Goal: Transaction & Acquisition: Purchase product/service

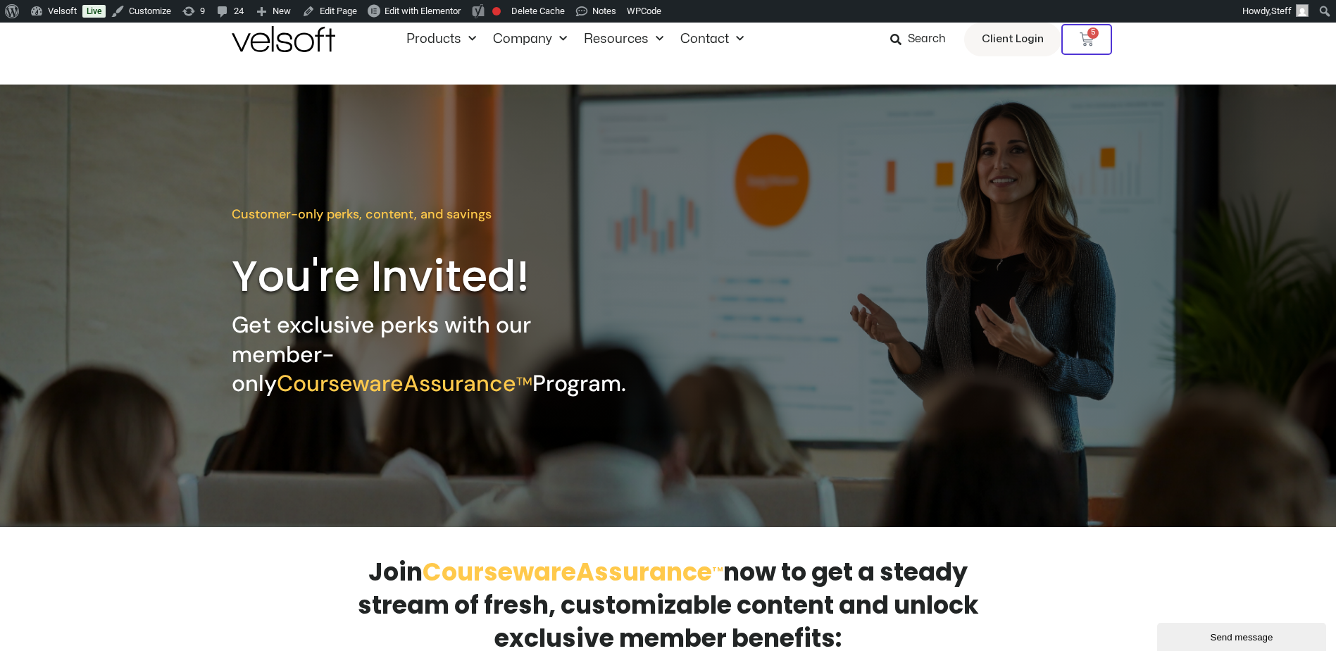
scroll to position [451, 0]
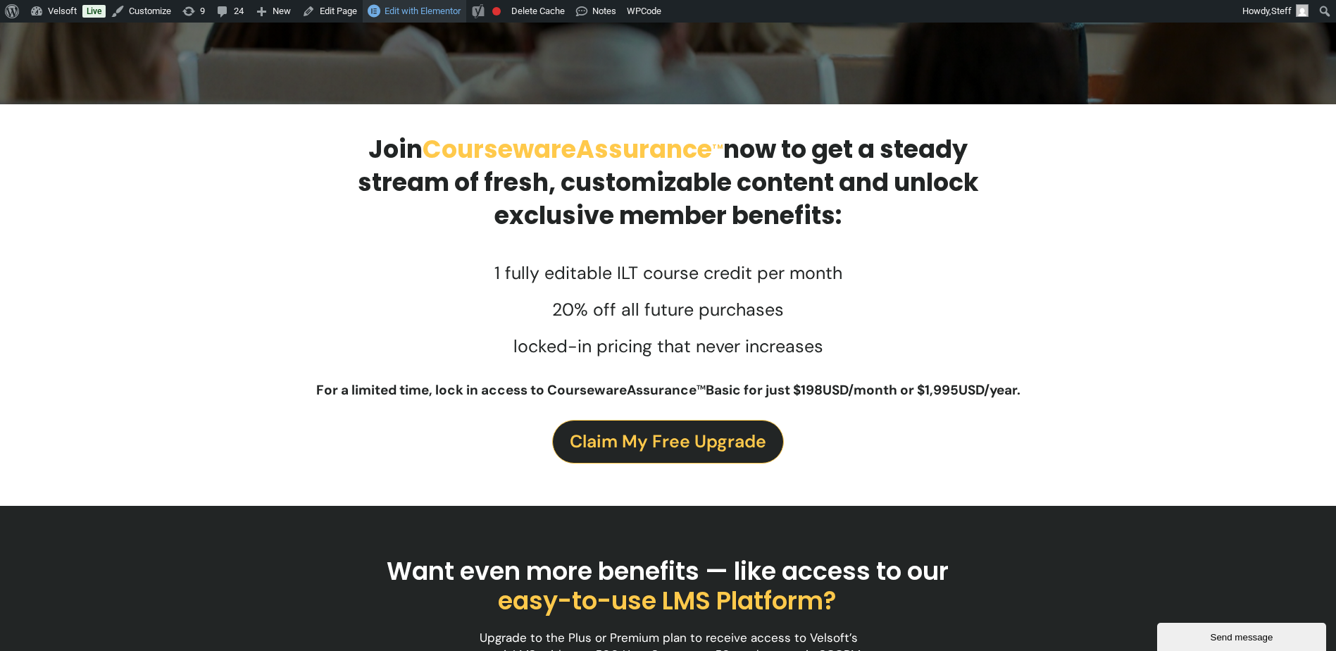
drag, startPoint x: 435, startPoint y: 11, endPoint x: 443, endPoint y: 6, distance: 9.8
click at [435, 11] on span "Edit with Elementor" at bounding box center [423, 11] width 76 height 11
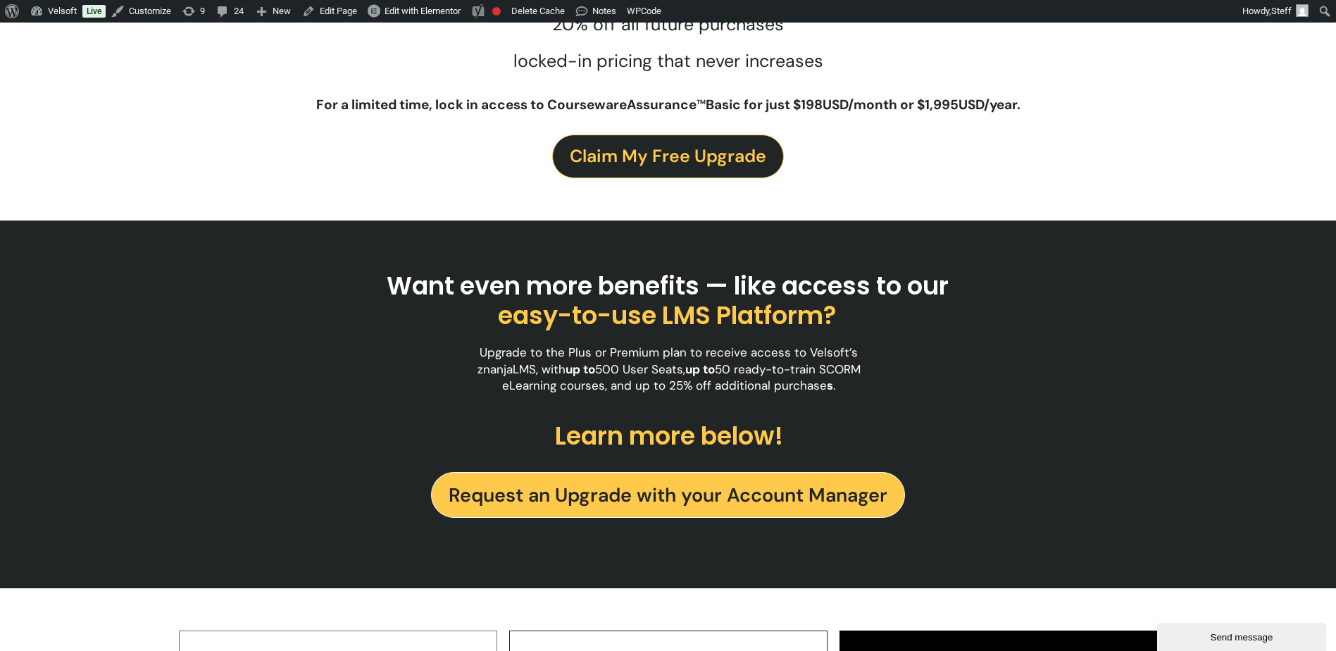
scroll to position [493, 0]
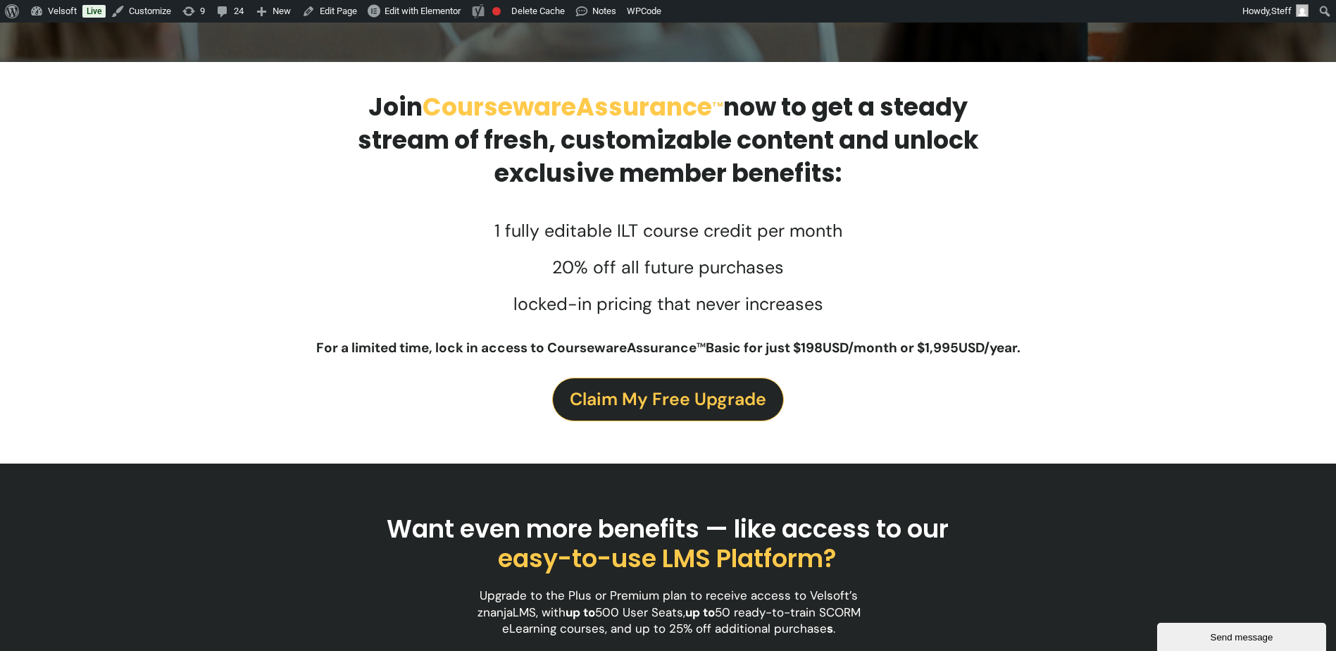
click at [687, 404] on span "Claim My Free Upgrade" at bounding box center [668, 399] width 196 height 28
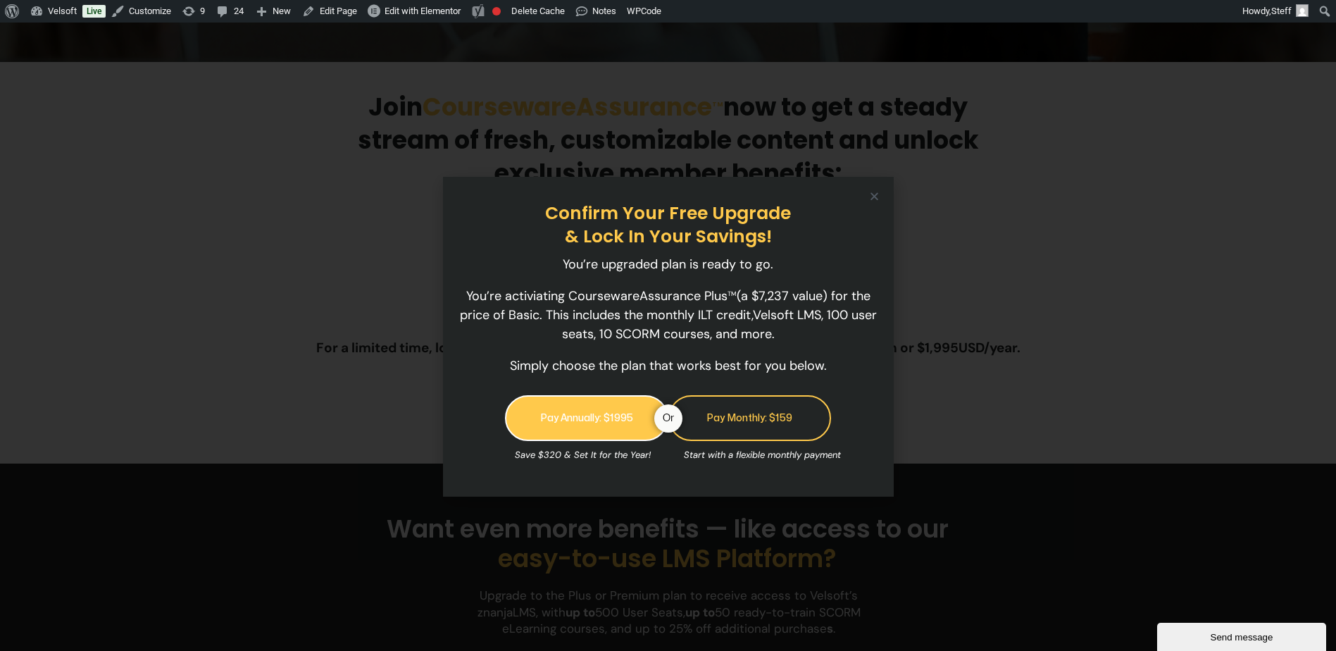
click at [580, 415] on link "Pay Annually: $1995" at bounding box center [586, 418] width 163 height 46
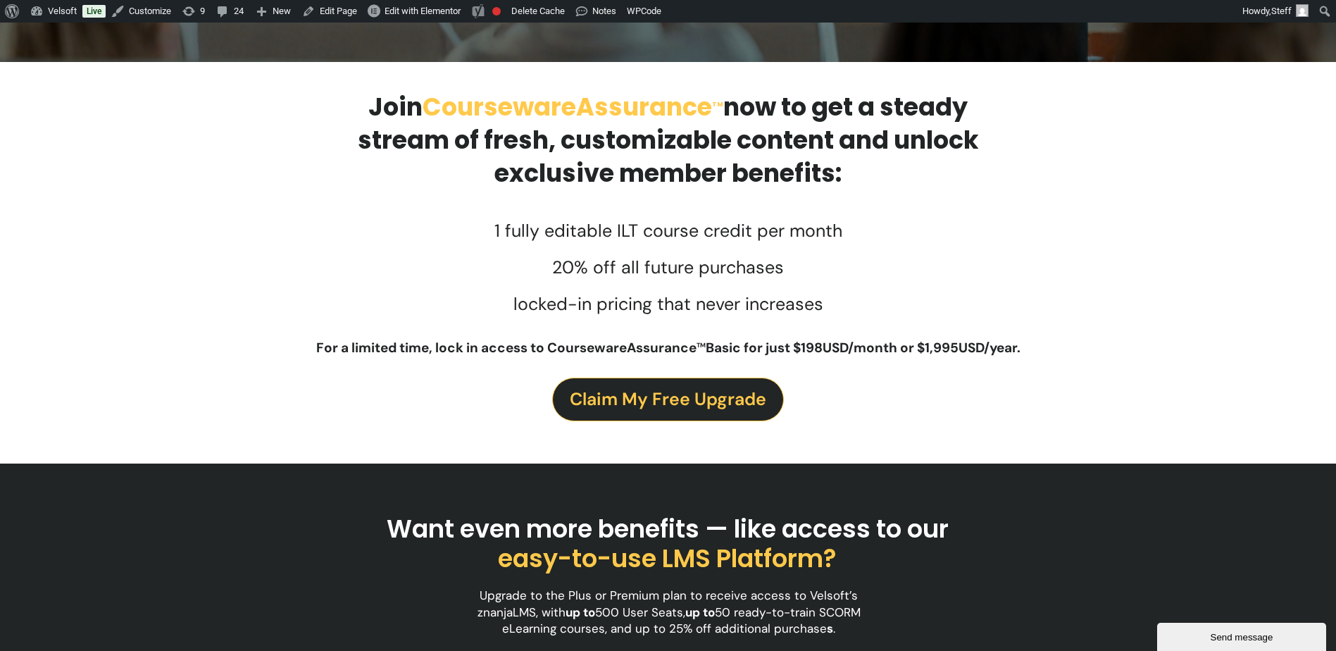
click at [625, 408] on div "Customer-only perks, content, and savings You're Invited! Get exclusive perks w…" at bounding box center [668, 466] width 1336 height 1693
click at [635, 400] on span "Claim My Free Upgrade" at bounding box center [668, 399] width 196 height 28
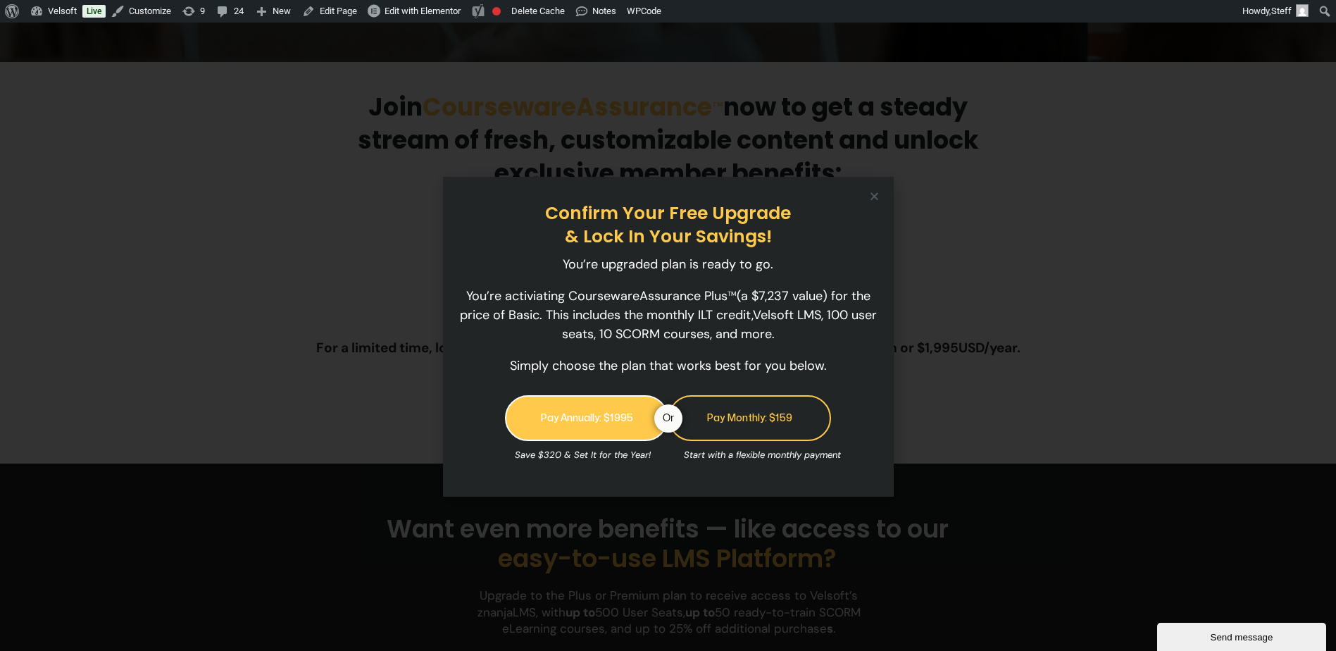
click at [635, 418] on link "Pay Annually: $1995" at bounding box center [586, 418] width 163 height 46
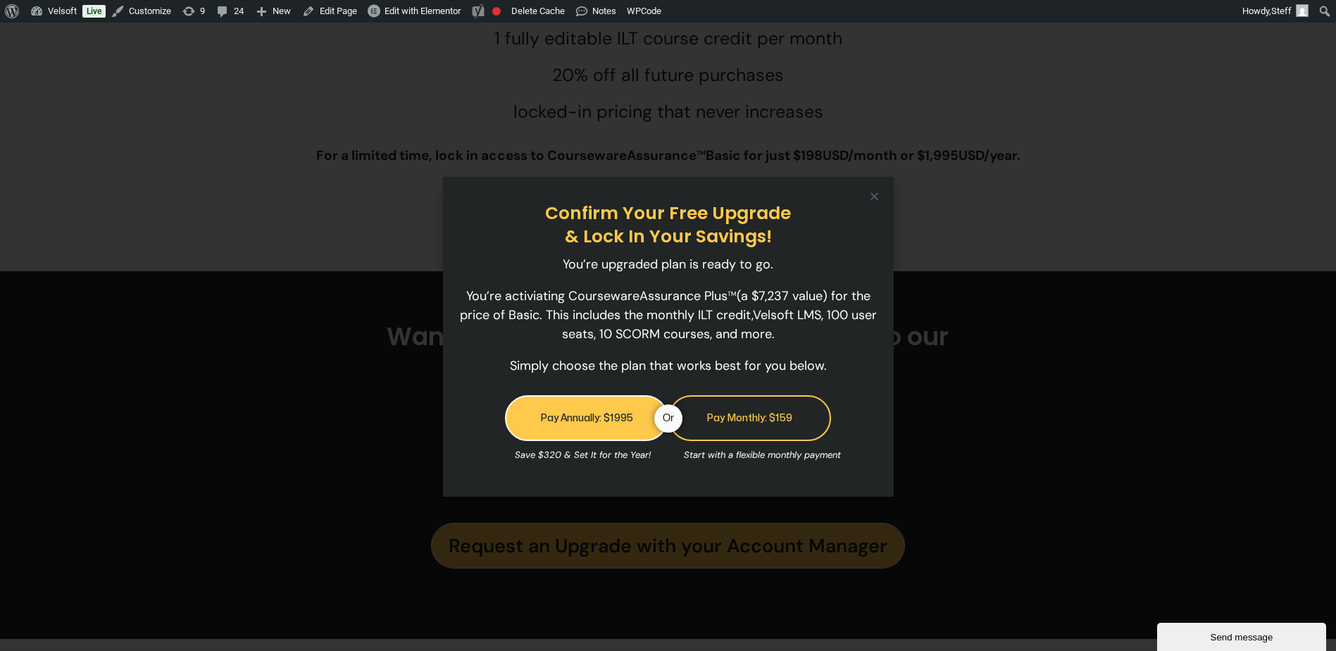
scroll to position [916, 0]
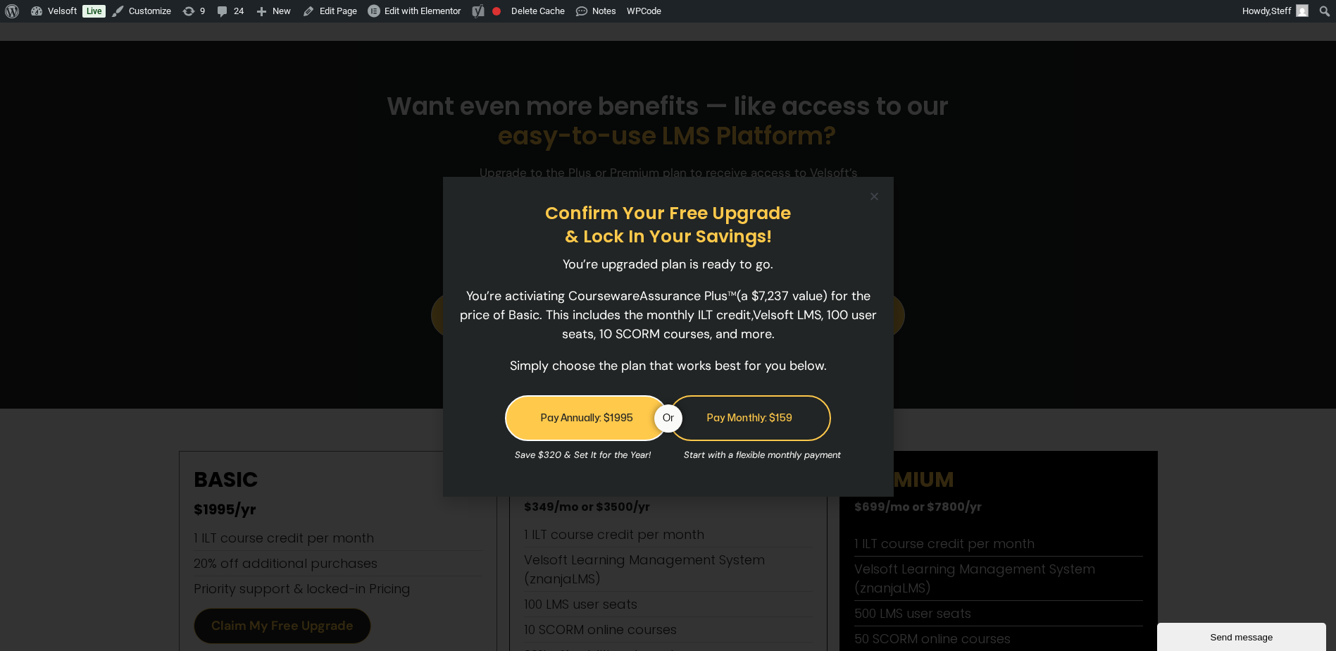
click at [878, 191] on icon "Close" at bounding box center [874, 196] width 11 height 11
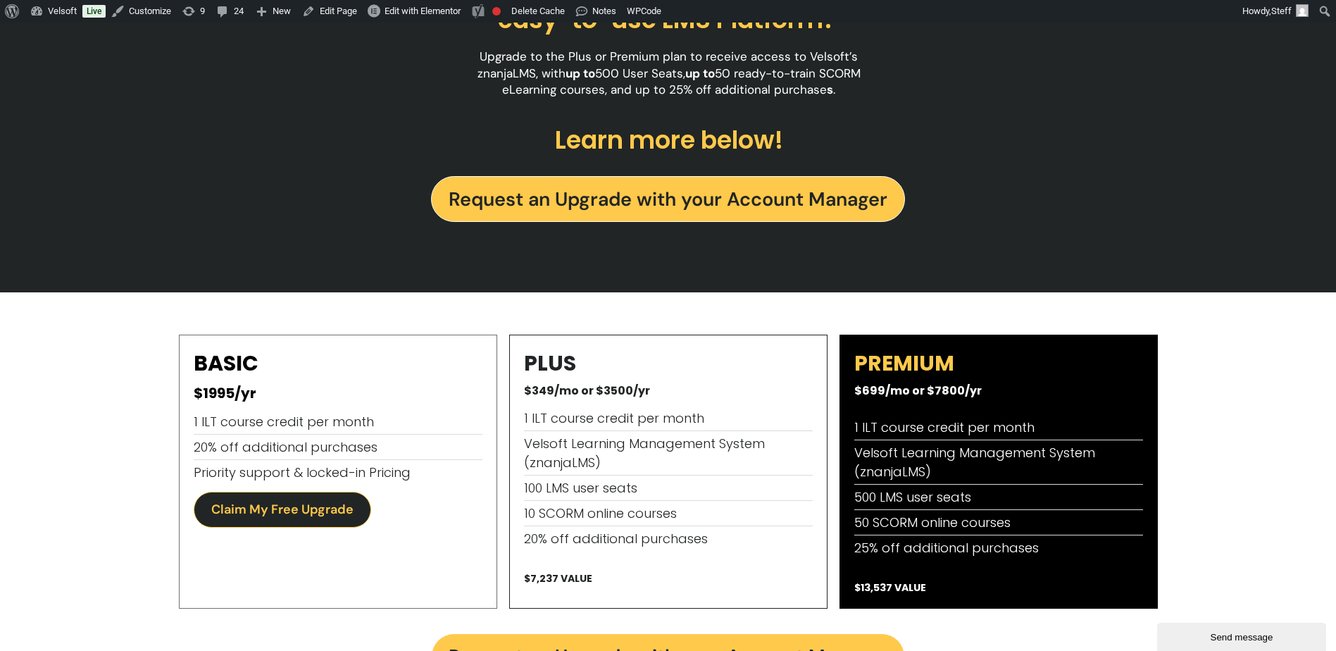
scroll to position [1033, 0]
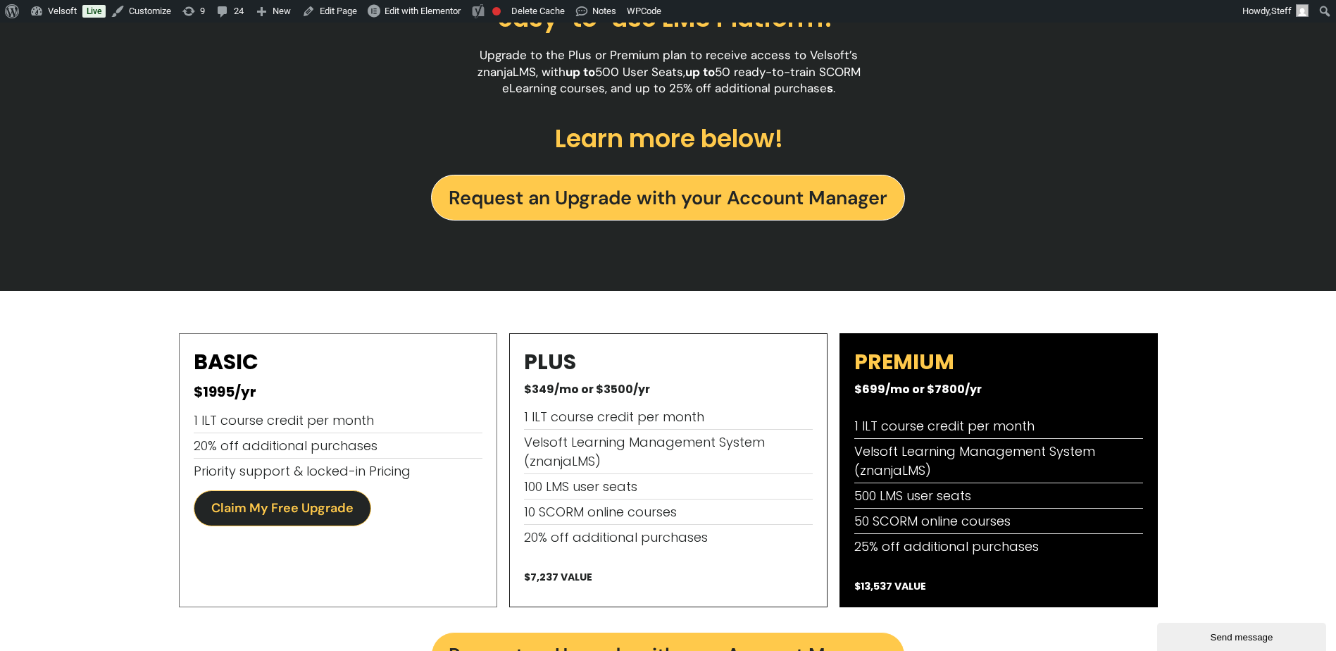
click at [313, 496] on link "Claim My Free Upgrade" at bounding box center [282, 508] width 177 height 36
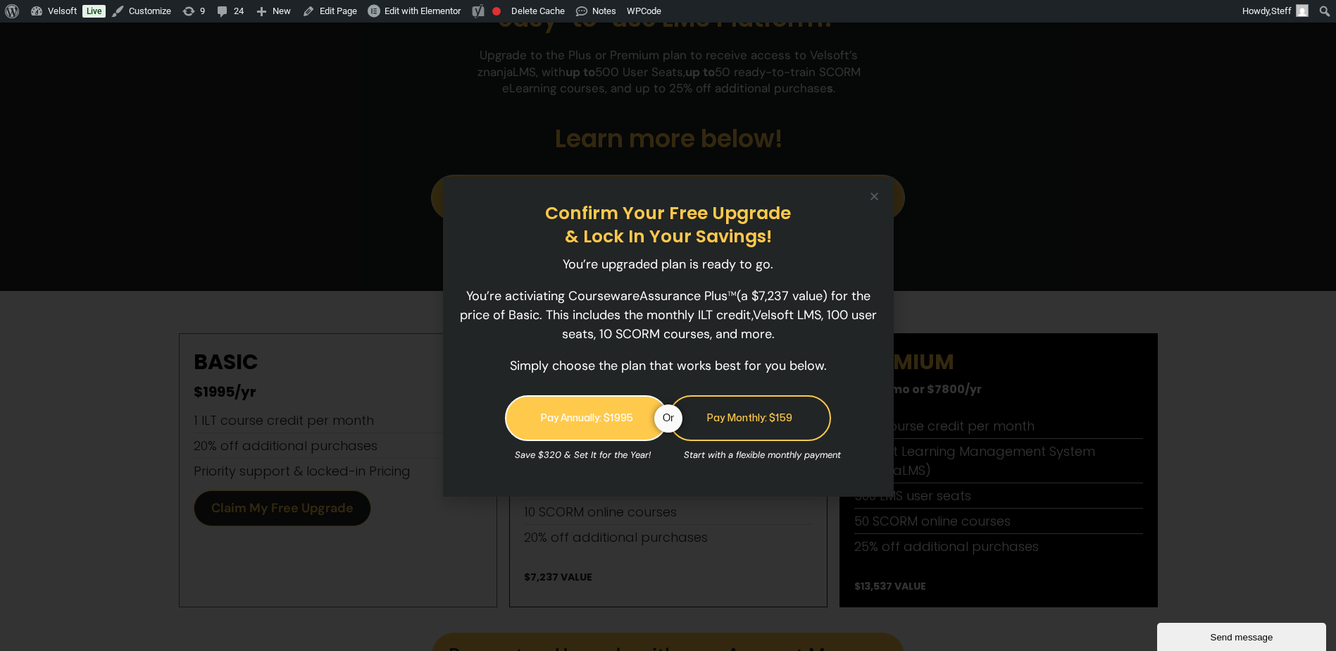
drag, startPoint x: 614, startPoint y: 414, endPoint x: 589, endPoint y: 416, distance: 25.4
click at [589, 416] on link "Pay Annually: $1995" at bounding box center [586, 418] width 163 height 46
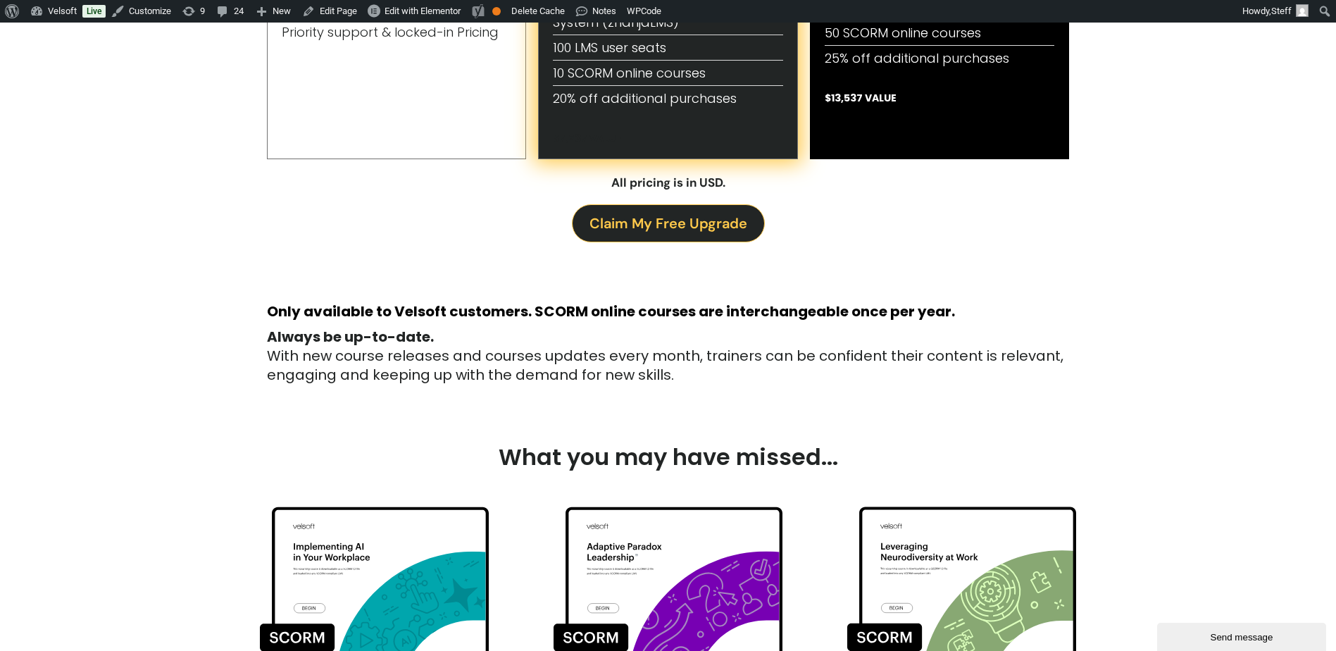
scroll to position [916, 0]
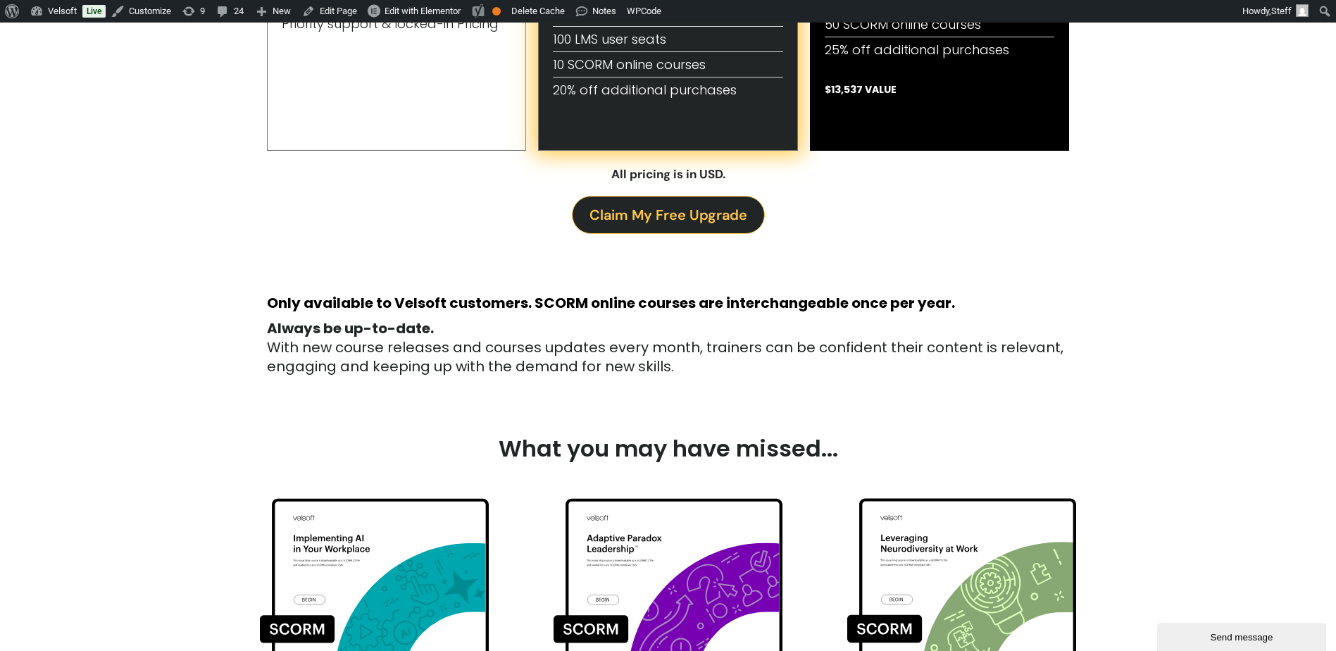
click at [683, 218] on span "Claim My Free Upgrade" at bounding box center [668, 215] width 158 height 23
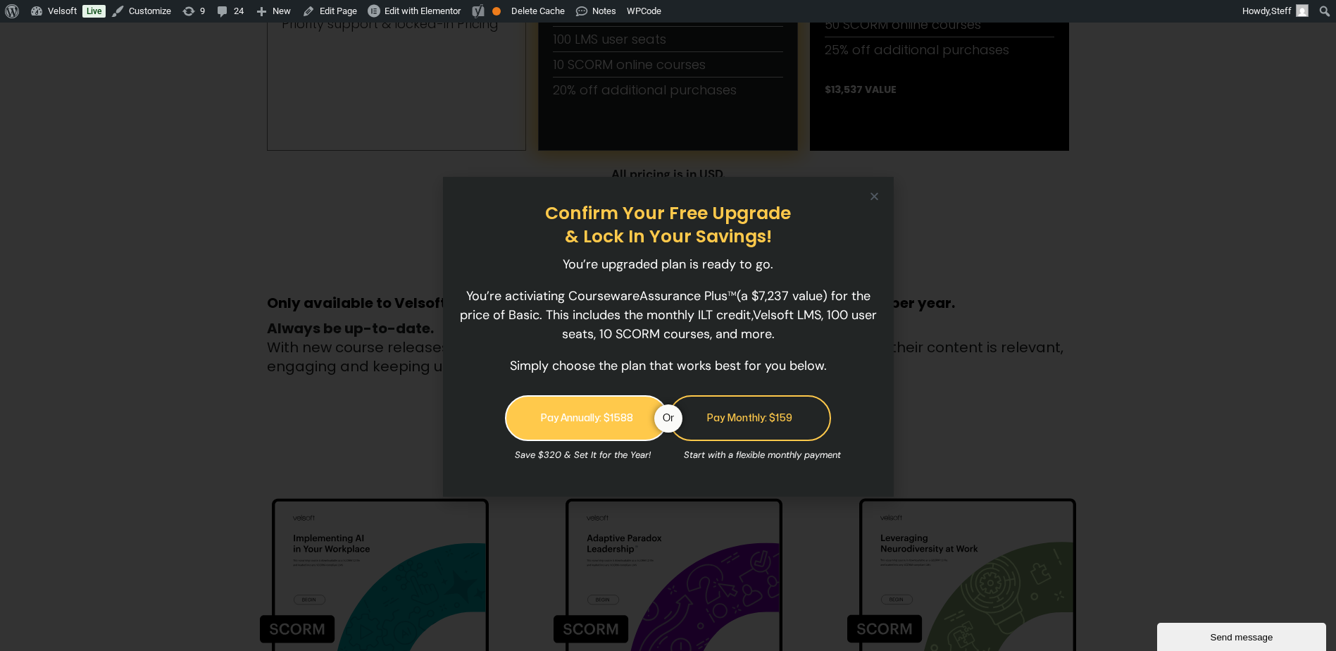
click at [571, 423] on link "Pay Annually: $1588" at bounding box center [586, 418] width 163 height 46
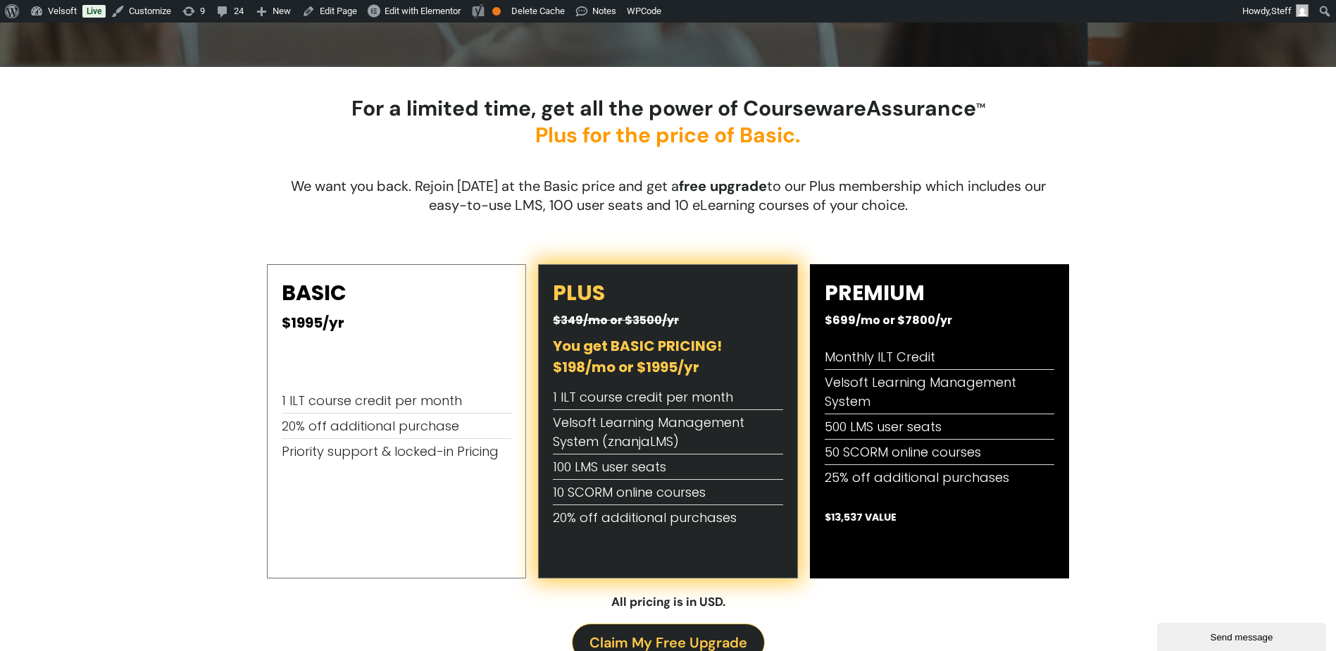
scroll to position [770, 0]
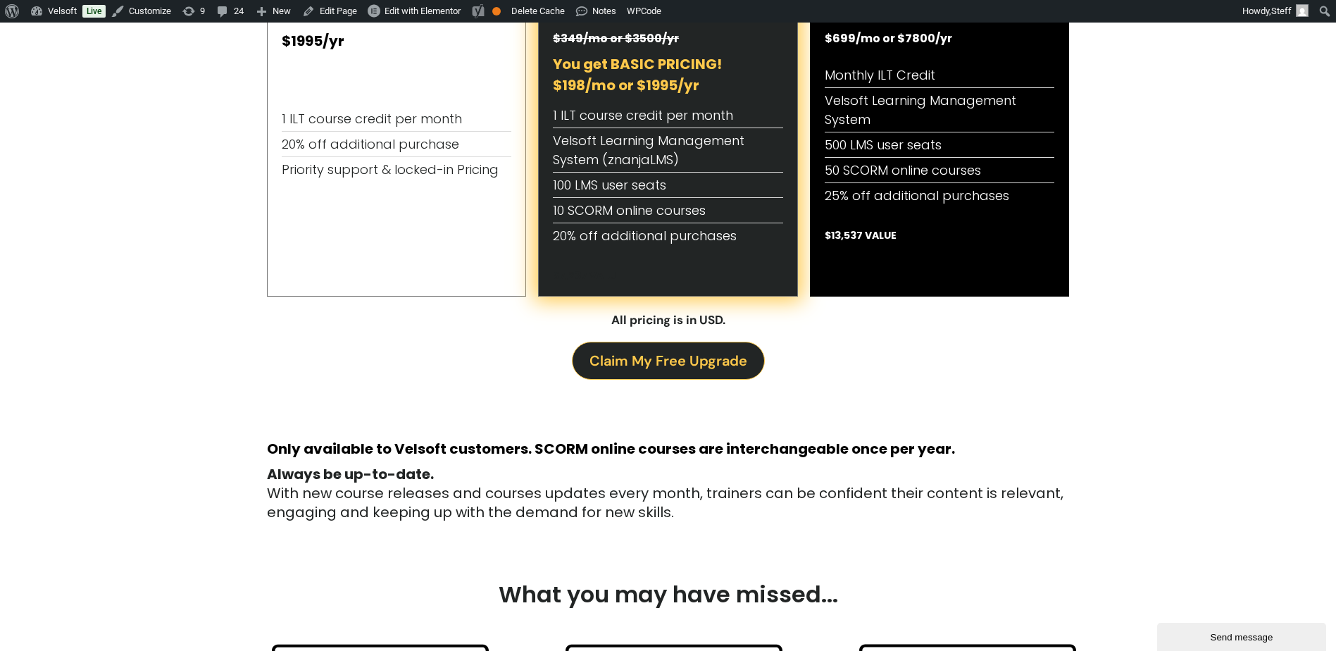
click at [680, 371] on span "Claim My Free Upgrade" at bounding box center [668, 360] width 158 height 23
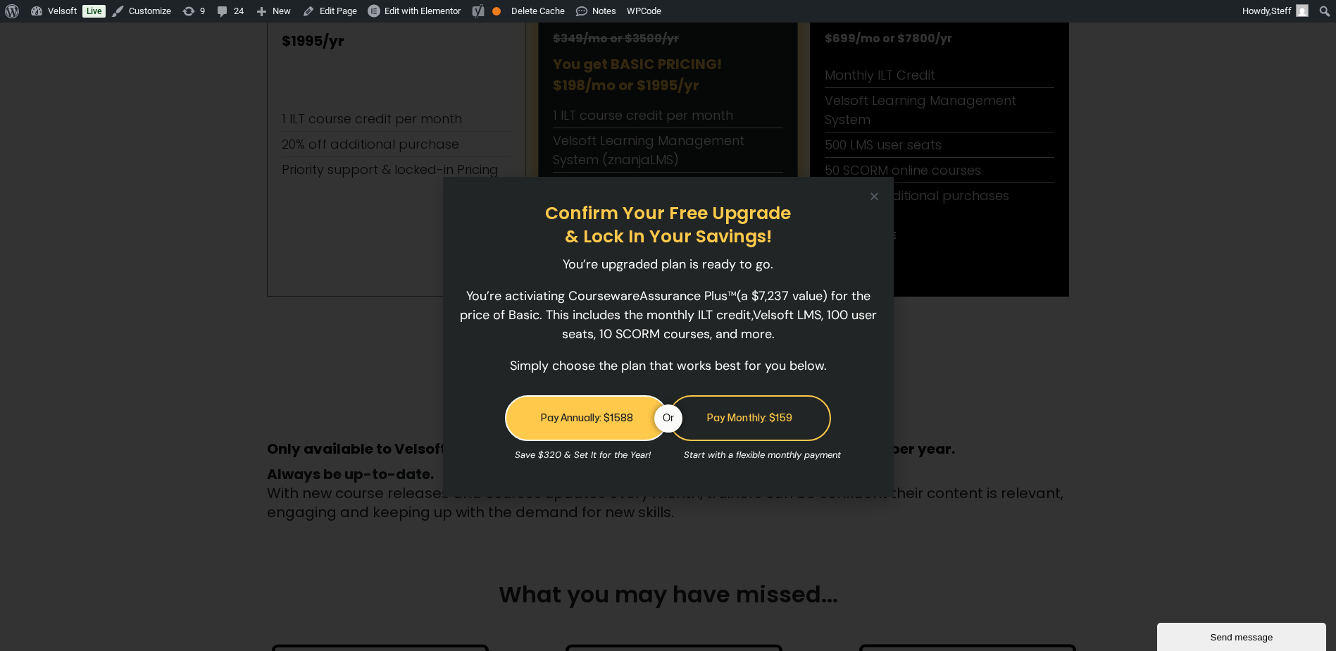
click at [882, 194] on div "Confirm Your Free Upgrade & Lock In Your Savings! You’re upgraded plan is ready…" at bounding box center [668, 337] width 451 height 320
click at [876, 194] on icon "Close" at bounding box center [874, 196] width 11 height 11
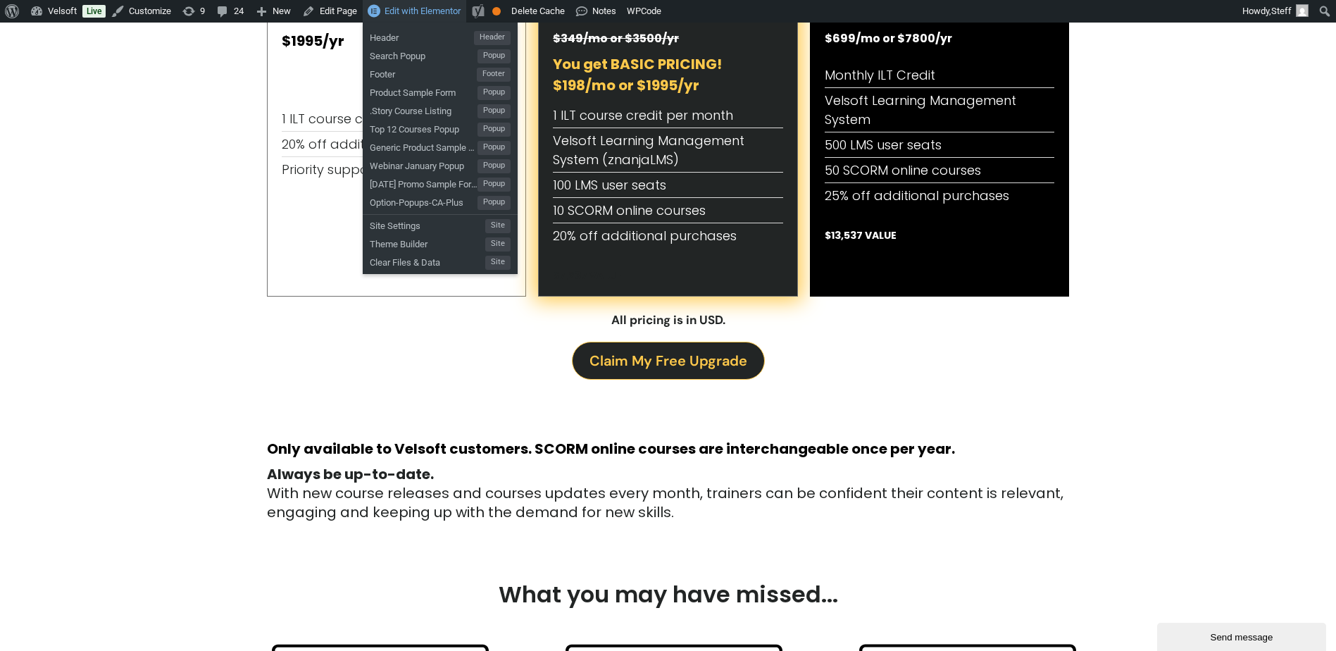
click at [387, 8] on span "Edit with Elementor" at bounding box center [423, 11] width 76 height 11
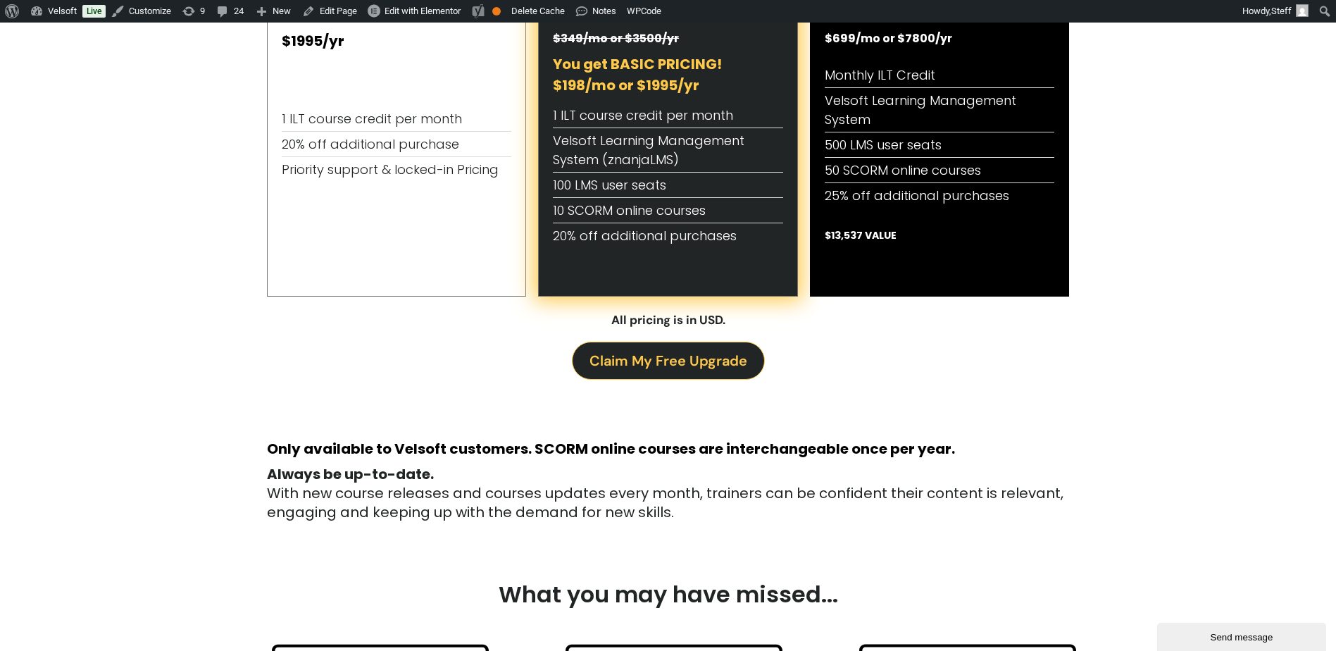
click at [681, 364] on span "Claim My Free Upgrade" at bounding box center [668, 360] width 158 height 23
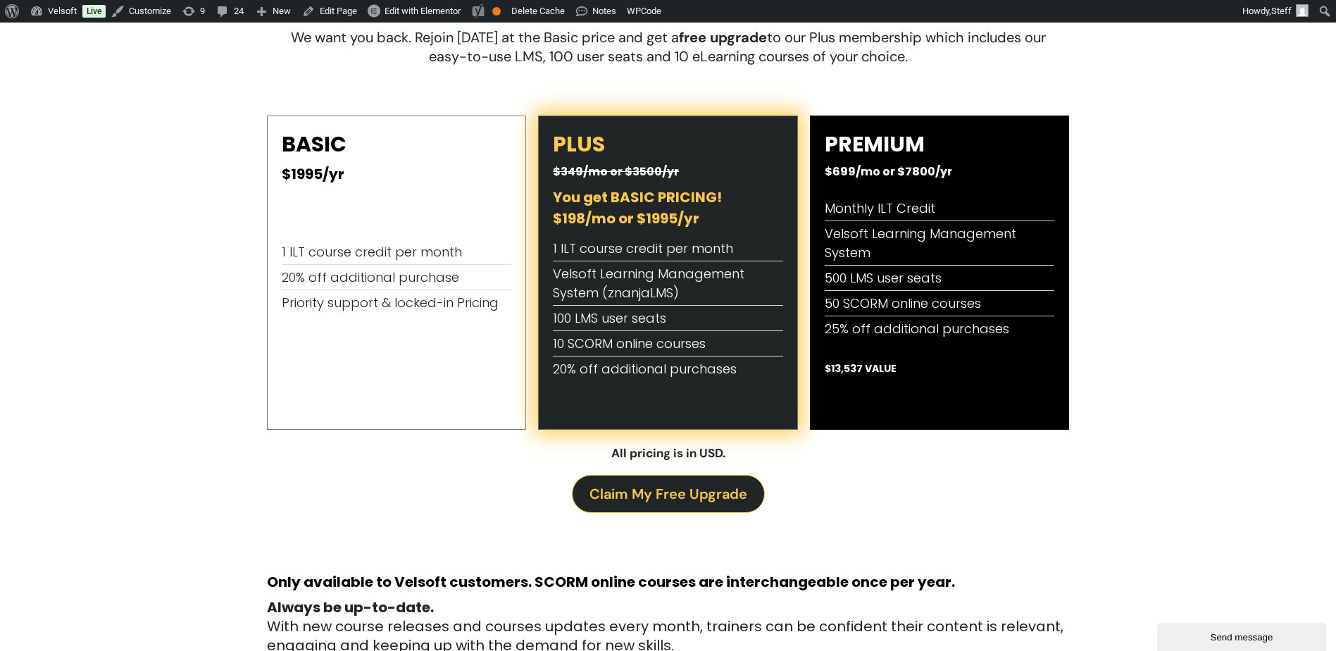
scroll to position [775, 0]
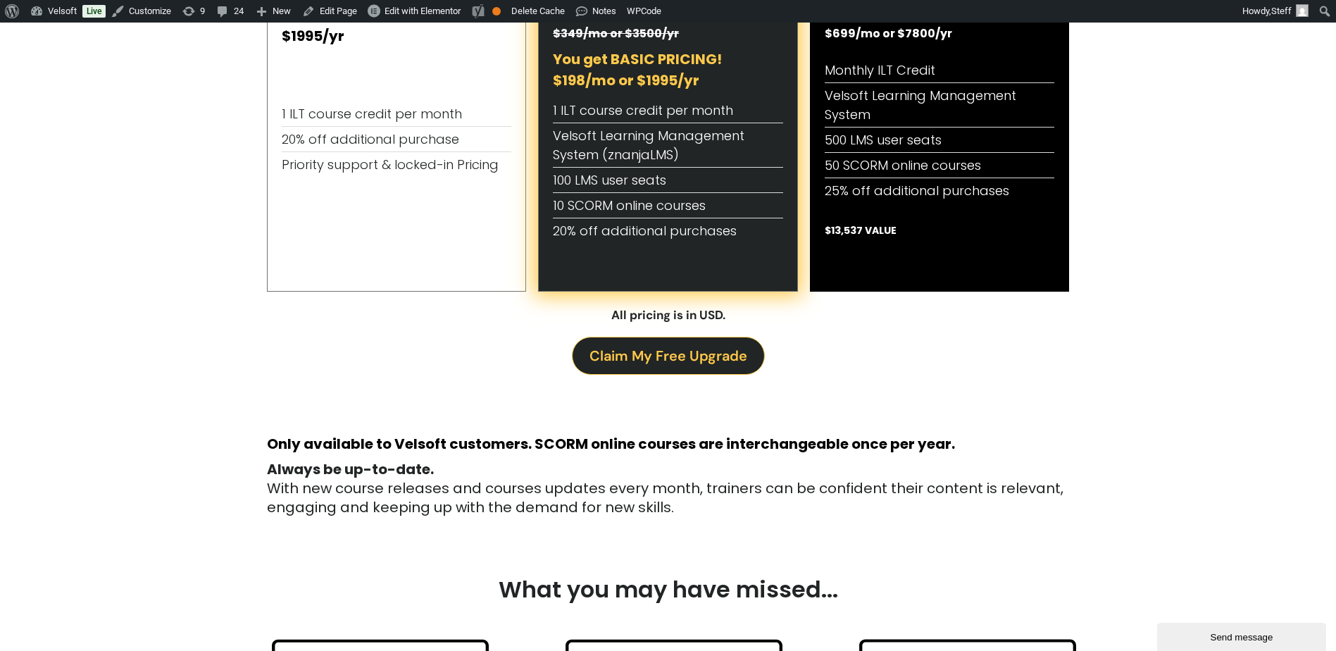
click at [678, 364] on span "Claim My Free Upgrade" at bounding box center [668, 355] width 158 height 23
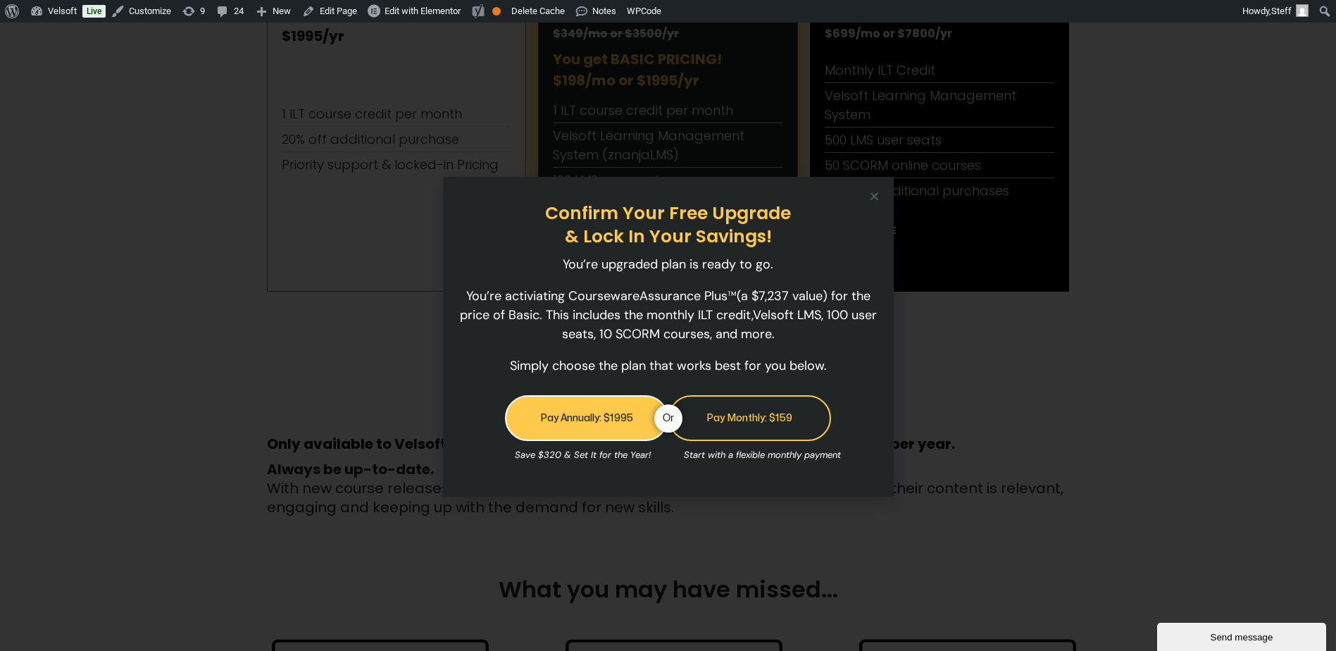
click at [868, 197] on div "Confirm Your Free Upgrade & Lock In Your Savings! You’re upgraded plan is ready…" at bounding box center [669, 337] width 430 height 320
click at [872, 198] on icon "Close" at bounding box center [874, 196] width 11 height 11
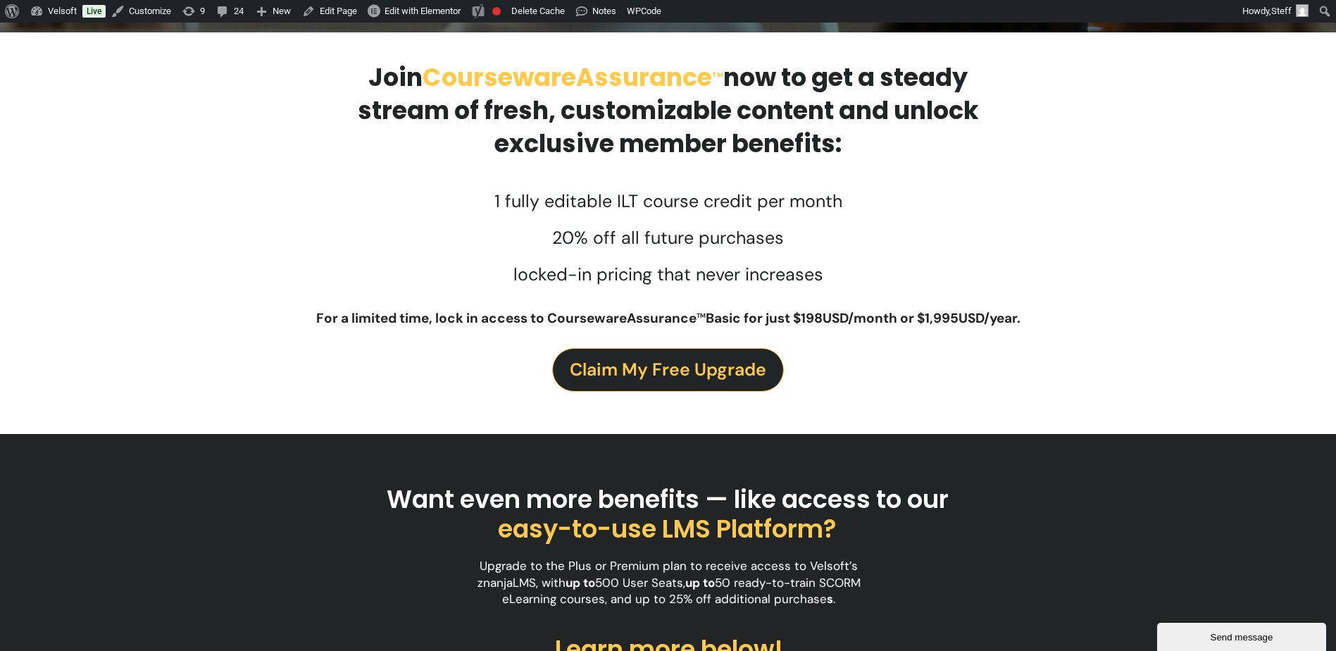
scroll to position [634, 0]
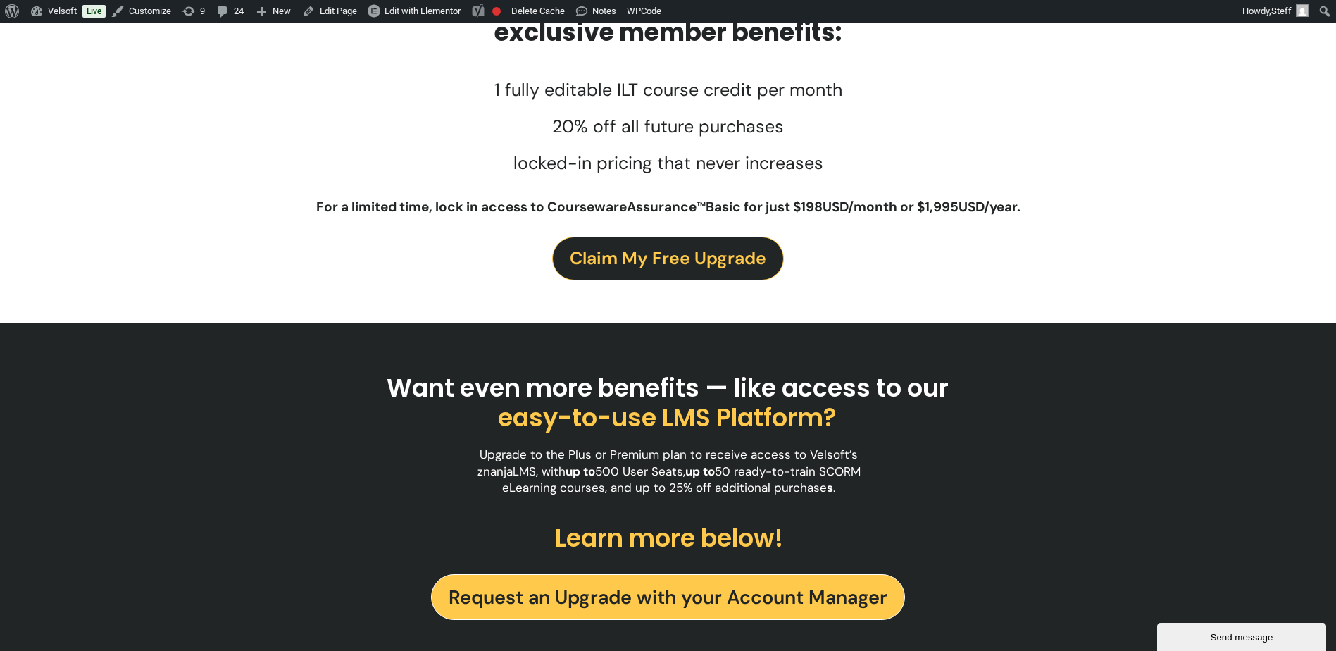
click at [690, 256] on span "Claim My Free Upgrade" at bounding box center [668, 258] width 196 height 28
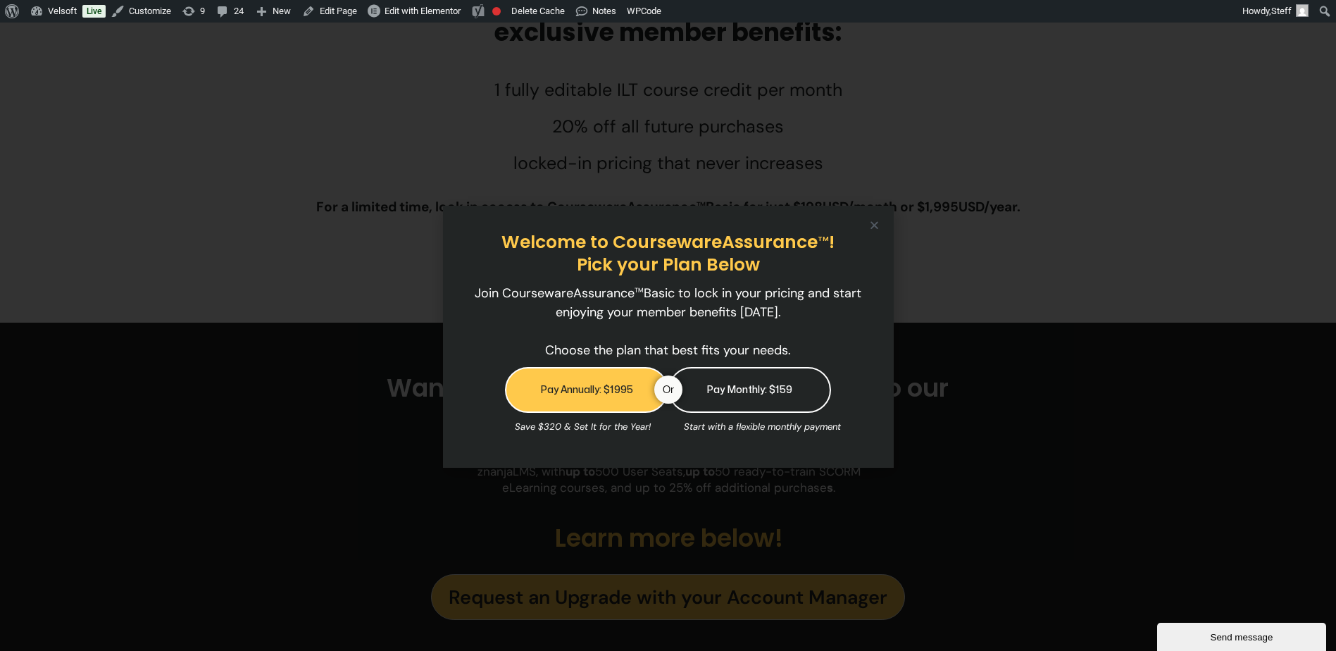
click at [771, 411] on link "Pay Monthly: $159" at bounding box center [749, 390] width 163 height 46
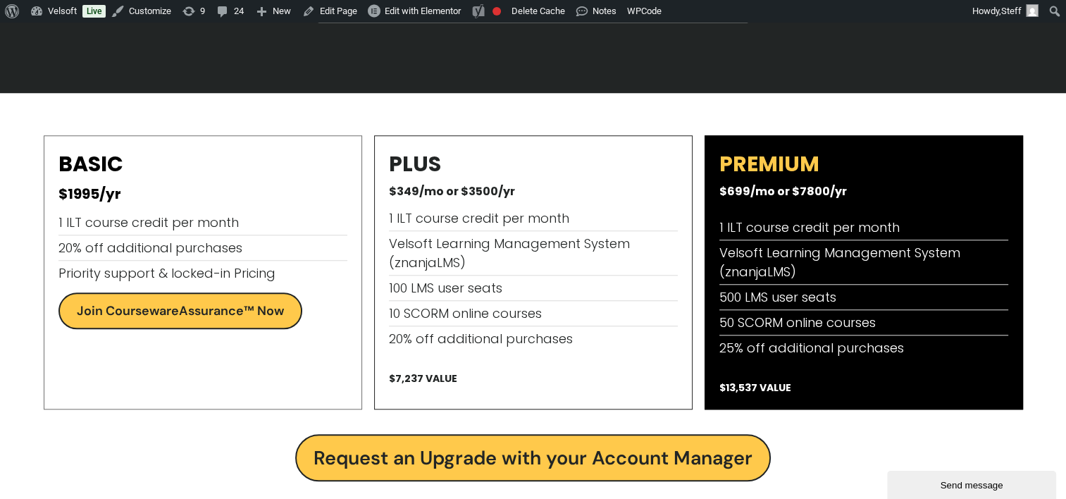
scroll to position [1203, 0]
